Goal: Information Seeking & Learning: Learn about a topic

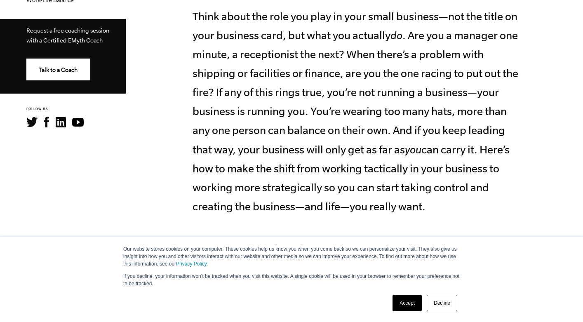
scroll to position [391, 0]
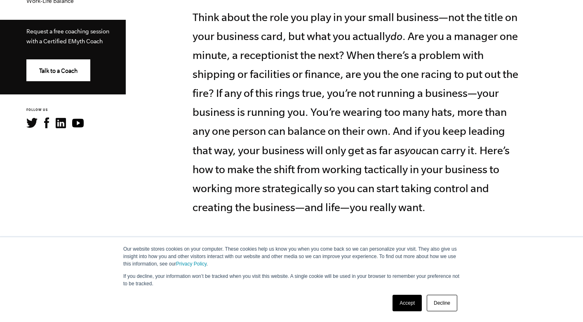
drag, startPoint x: 193, startPoint y: 16, endPoint x: 460, endPoint y: 207, distance: 327.7
click at [460, 207] on p "Think about the role you play in your small business—not the title on your busi…" at bounding box center [358, 112] width 330 height 209
copy p "Think about the role you play in your small business—not the title on your busi…"
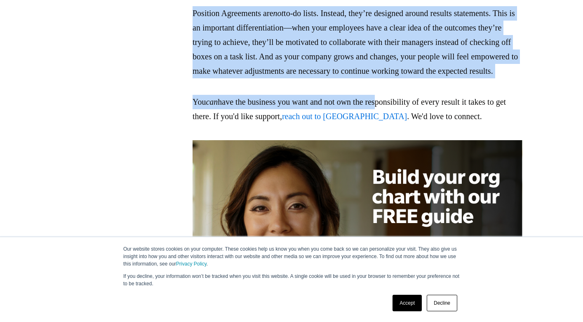
scroll to position [1988, 0]
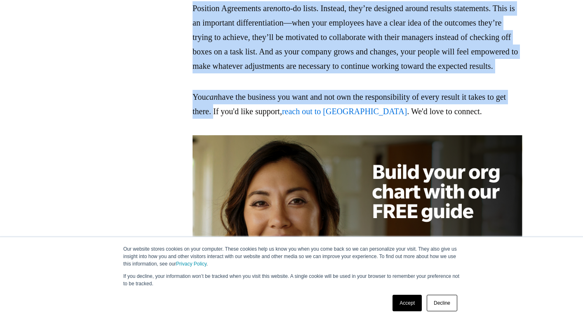
drag, startPoint x: 192, startPoint y: 59, endPoint x: 239, endPoint y: 181, distance: 130.4
copy div "Lor ipsum dolorsitametc ad eli seddoeiu tempo In u laboreet dolor, mag aliquaen…"
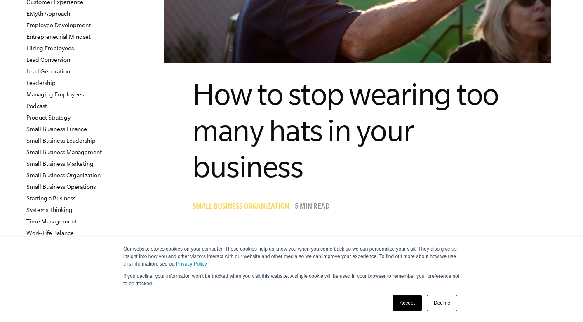
scroll to position [161, 0]
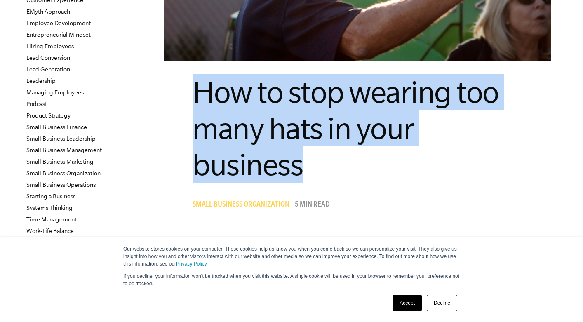
drag, startPoint x: 196, startPoint y: 90, endPoint x: 333, endPoint y: 159, distance: 152.8
click at [333, 159] on h1 "How to stop wearing too many hats in your business" at bounding box center [358, 128] width 330 height 109
copy span "How to stop wearing too many hats in your business"
